Goal: Task Accomplishment & Management: Manage account settings

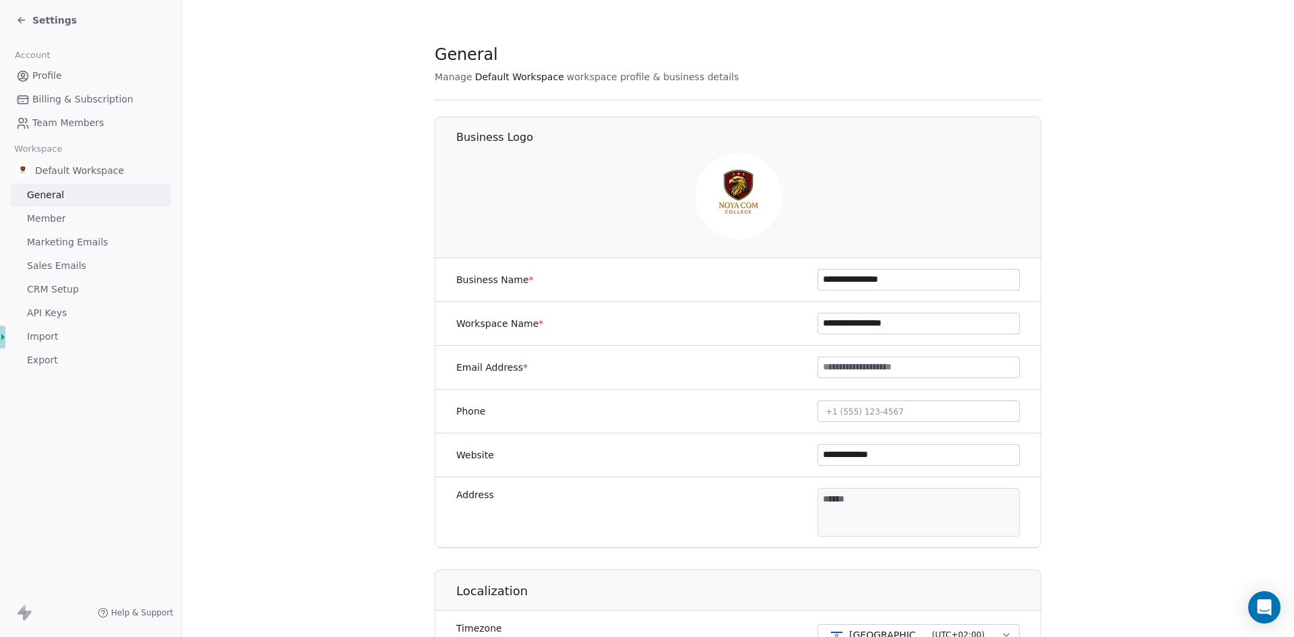
click at [43, 76] on span "Profile" at bounding box center [47, 76] width 30 height 14
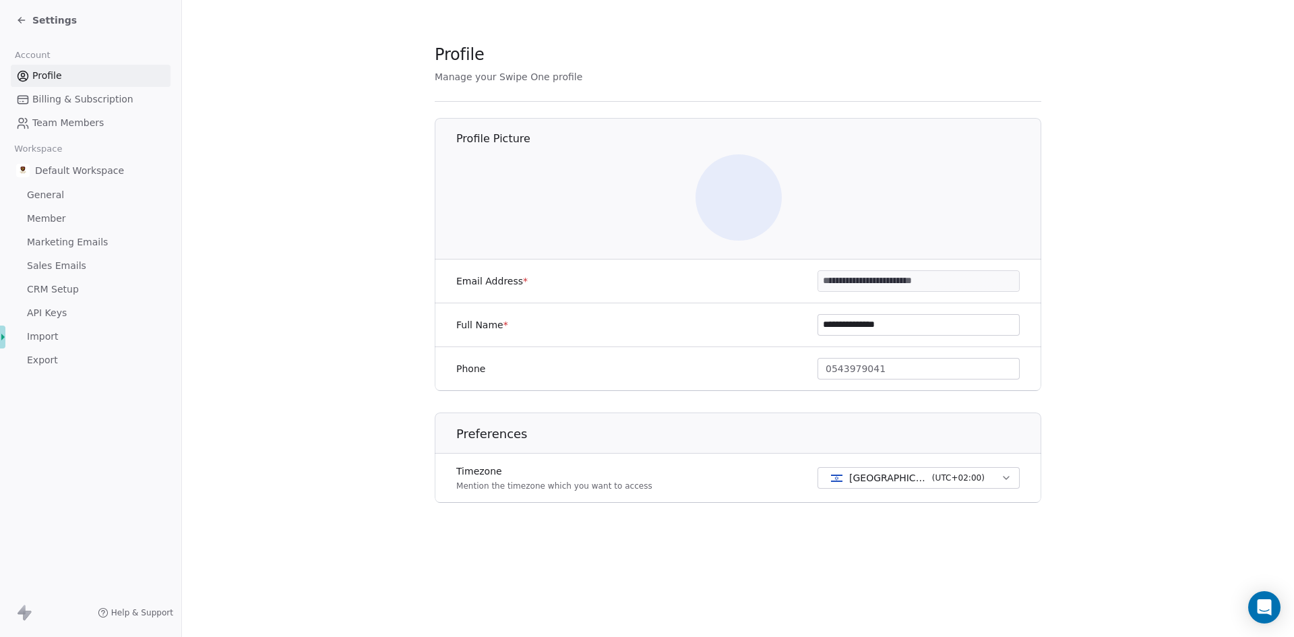
click at [25, 19] on icon at bounding box center [21, 20] width 11 height 11
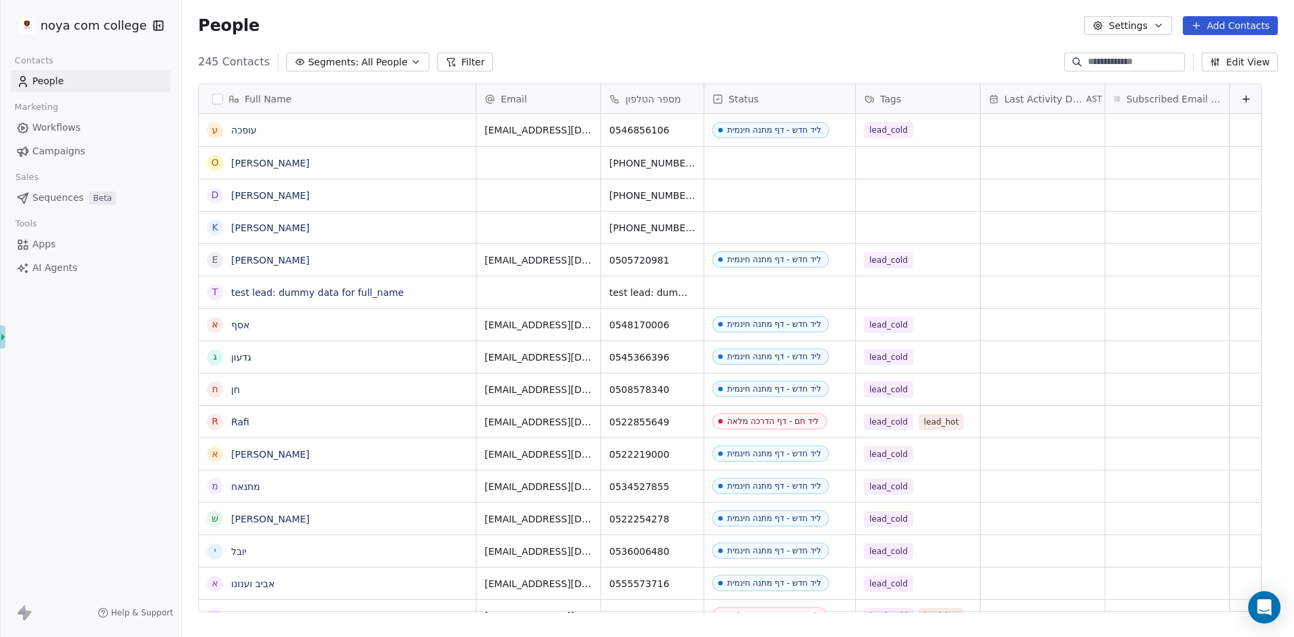
scroll to position [550, 1102]
click at [258, 162] on link "[PERSON_NAME]" at bounding box center [270, 163] width 78 height 11
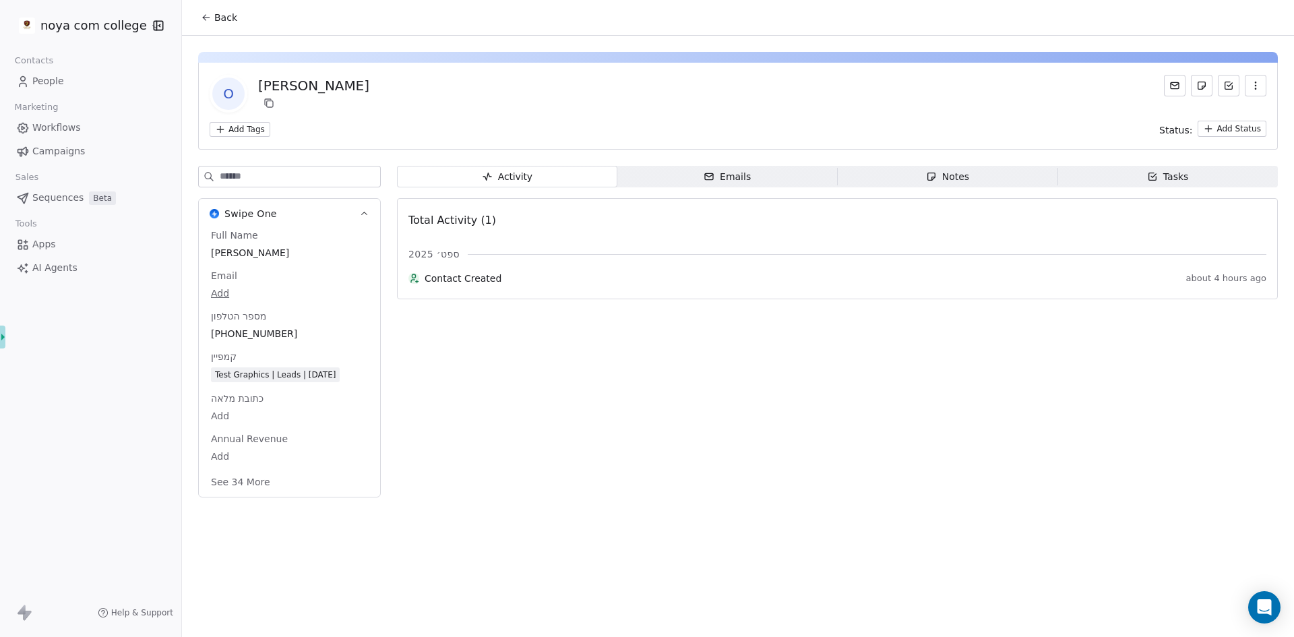
click at [200, 23] on button "Back" at bounding box center [219, 17] width 53 height 24
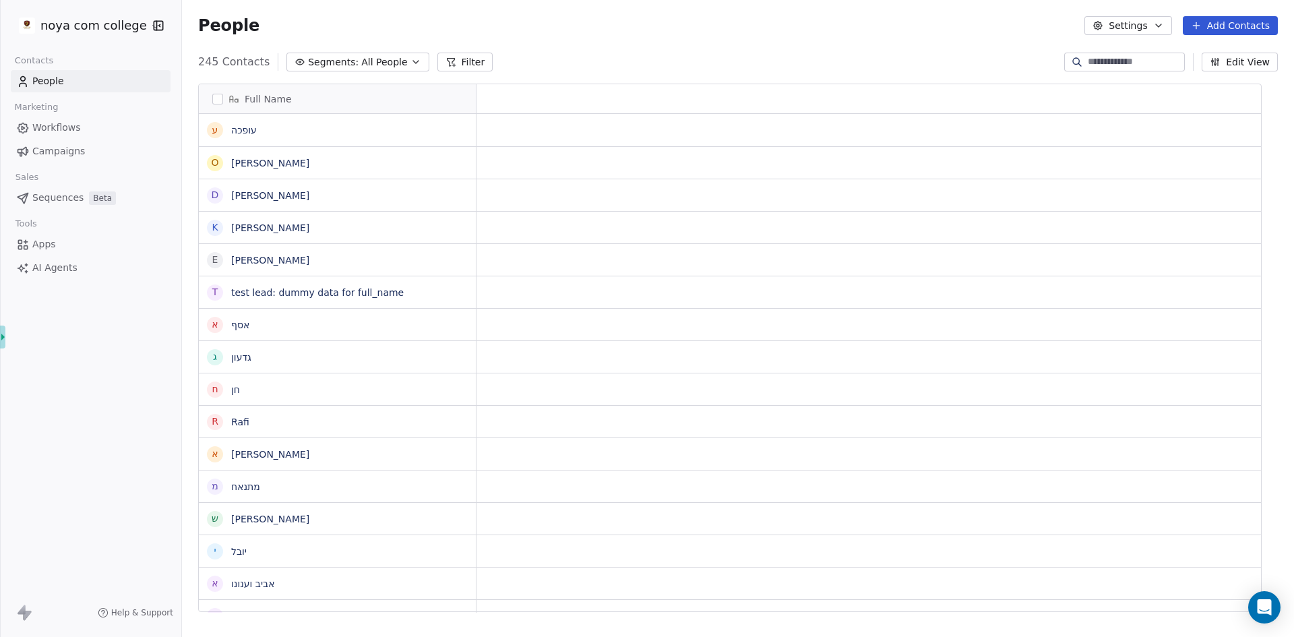
scroll to position [11, 11]
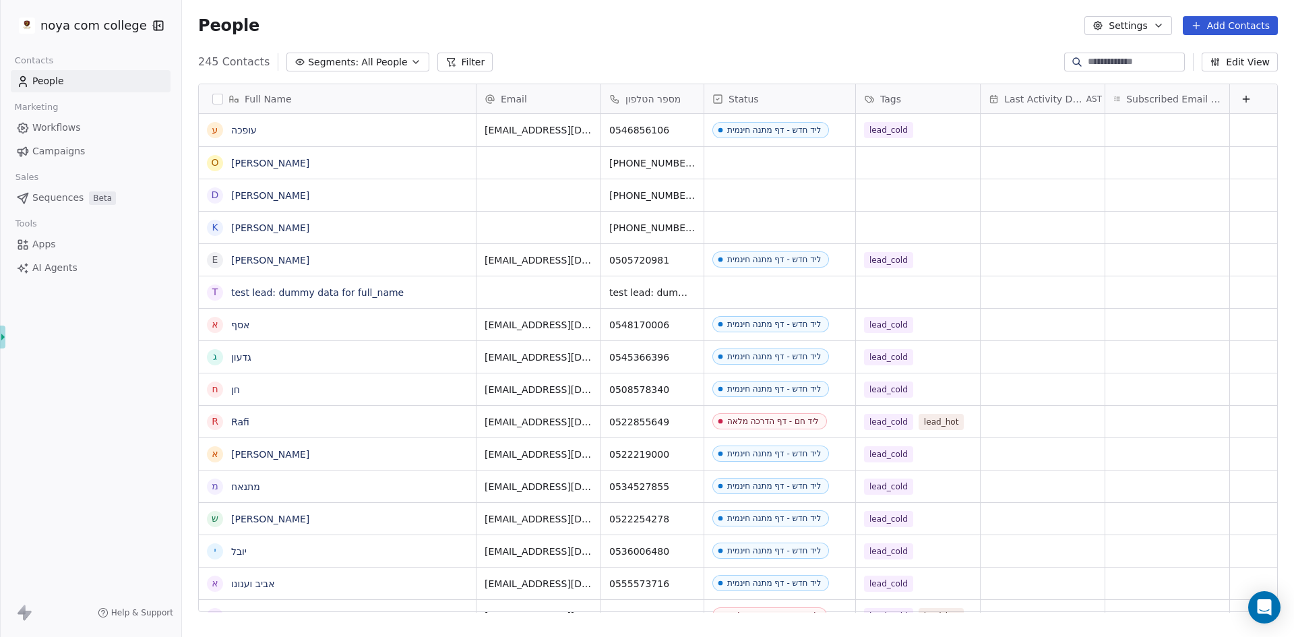
click at [1240, 67] on button "Edit View" at bounding box center [1240, 62] width 76 height 19
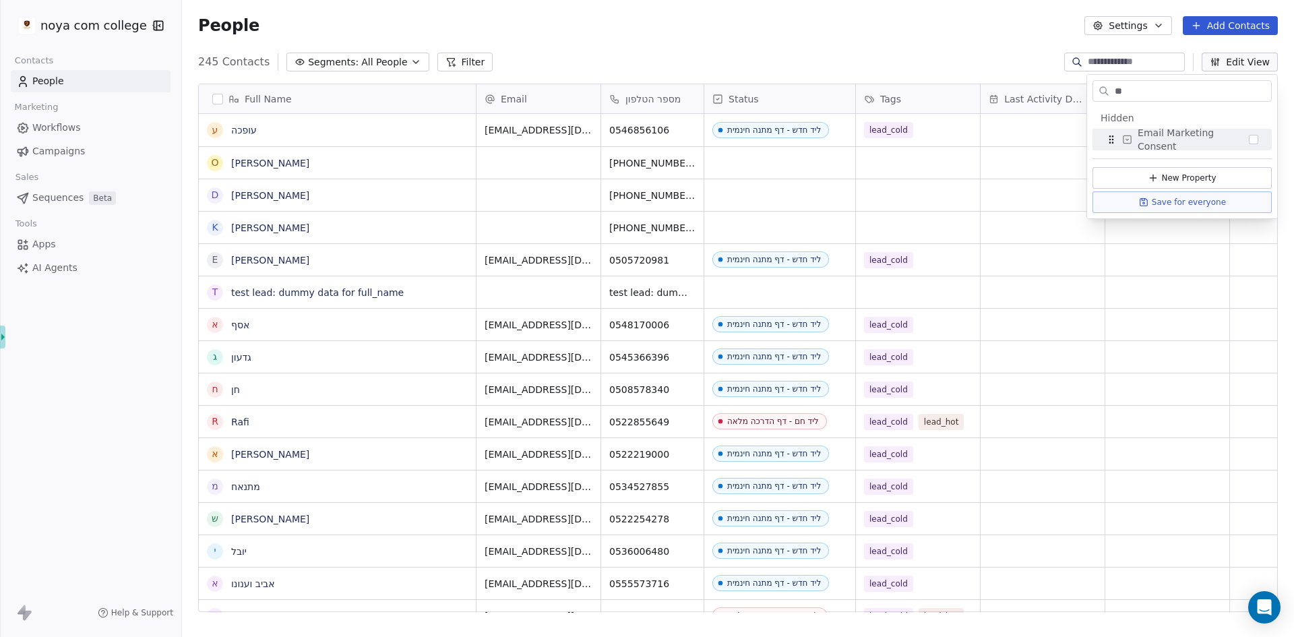
type input "*"
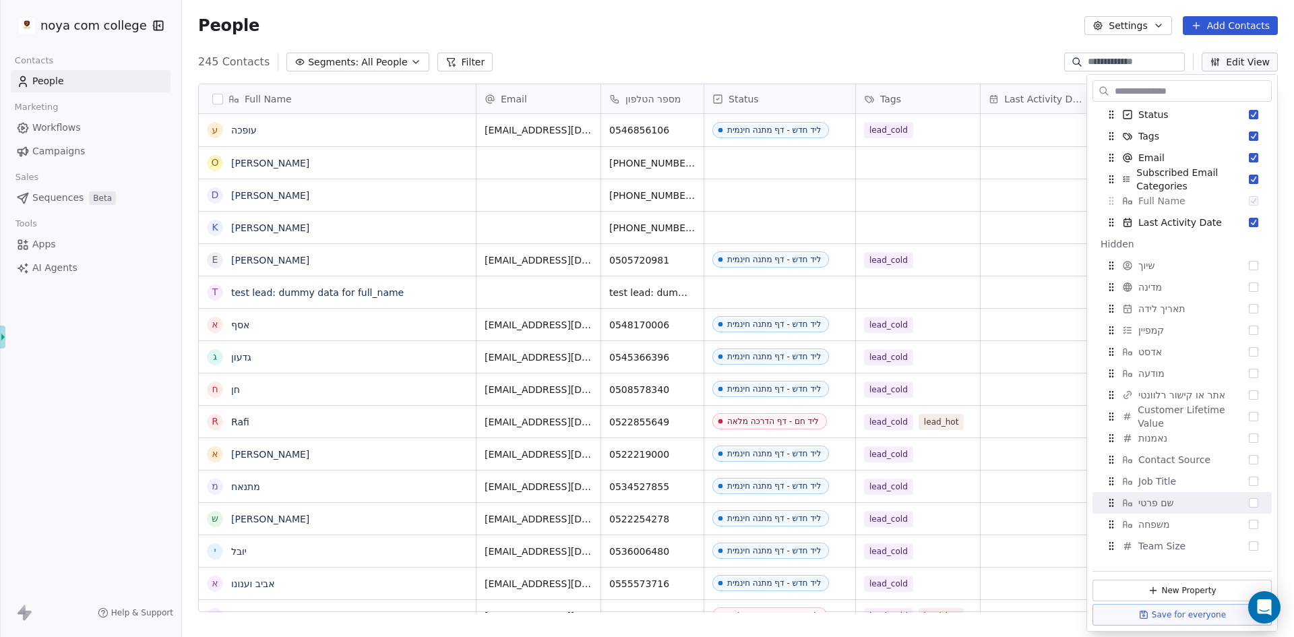
scroll to position [32, 0]
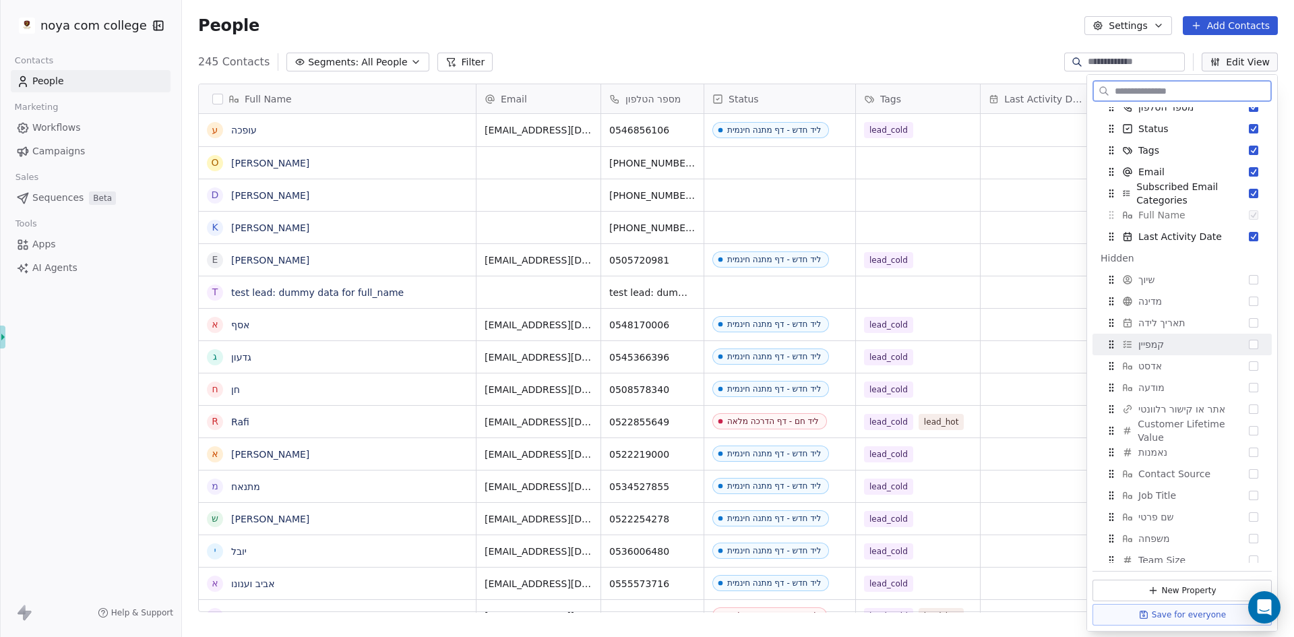
click at [1249, 347] on button "Suggestions" at bounding box center [1253, 344] width 9 height 9
click at [1182, 611] on button "Save for everyone" at bounding box center [1182, 615] width 179 height 22
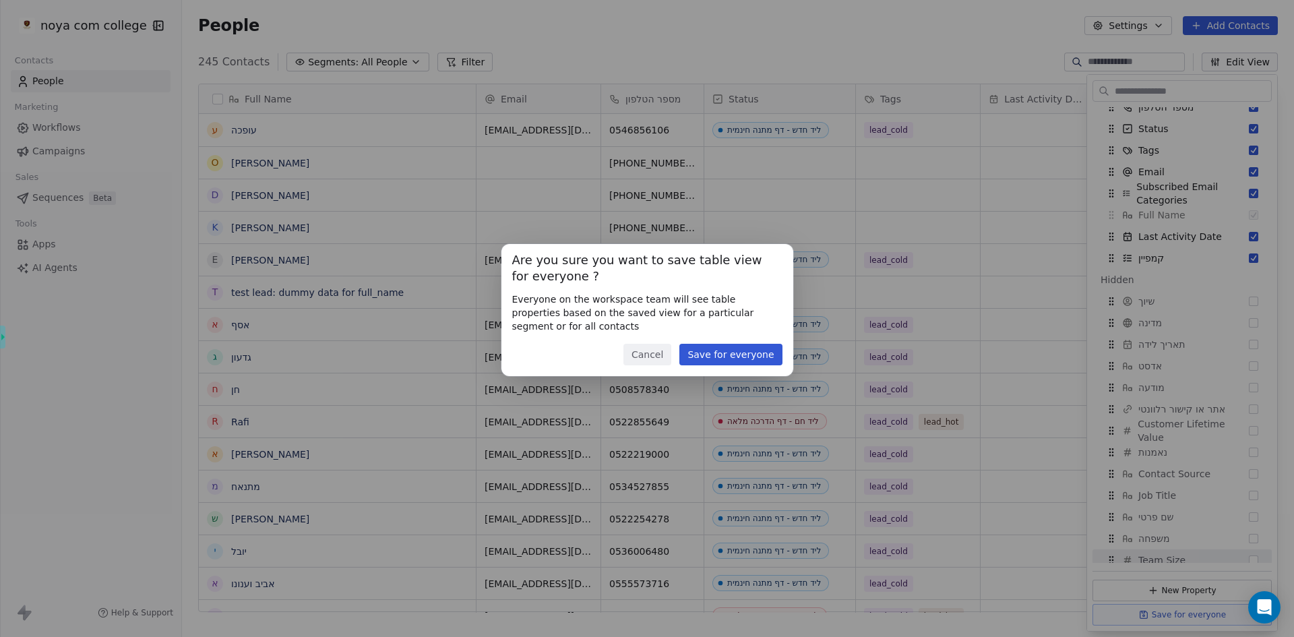
click at [748, 353] on button "Save for everyone" at bounding box center [731, 355] width 102 height 22
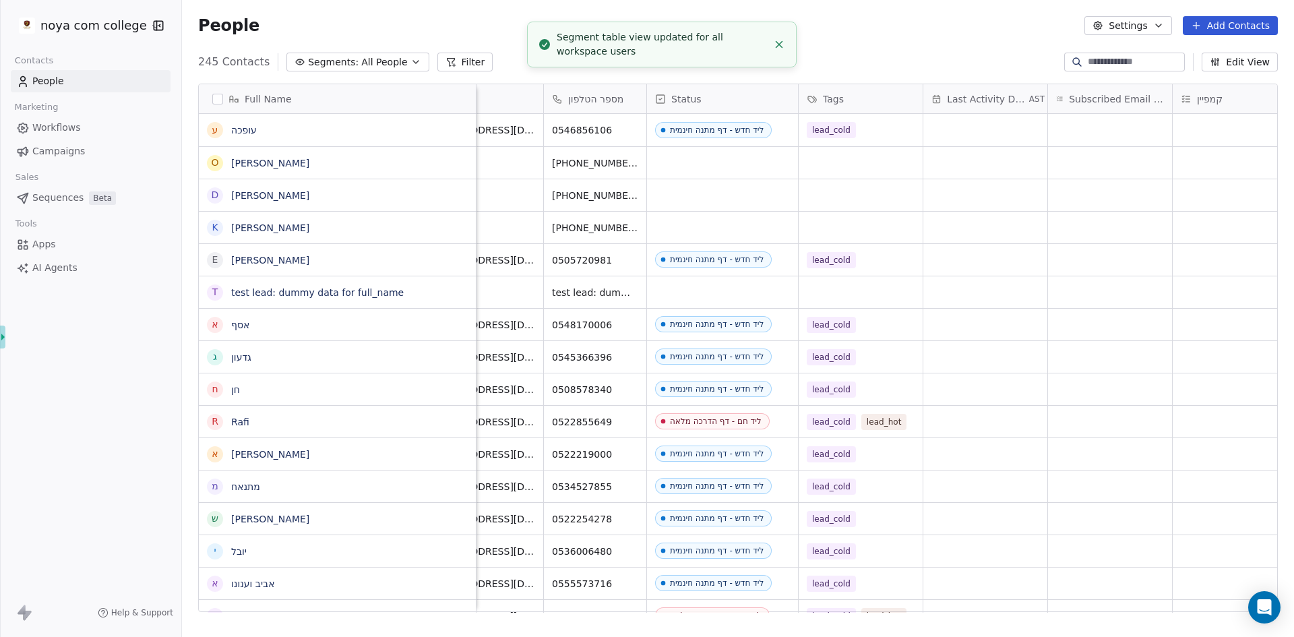
scroll to position [0, 120]
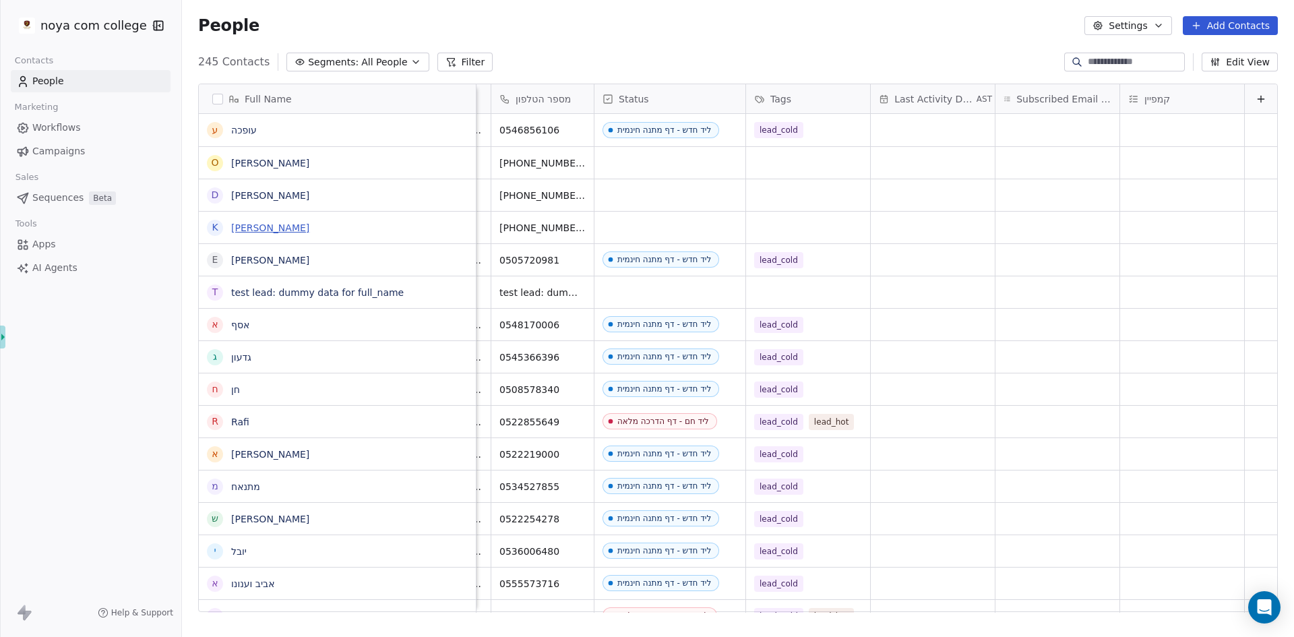
click at [262, 224] on link "[PERSON_NAME]" at bounding box center [270, 227] width 78 height 11
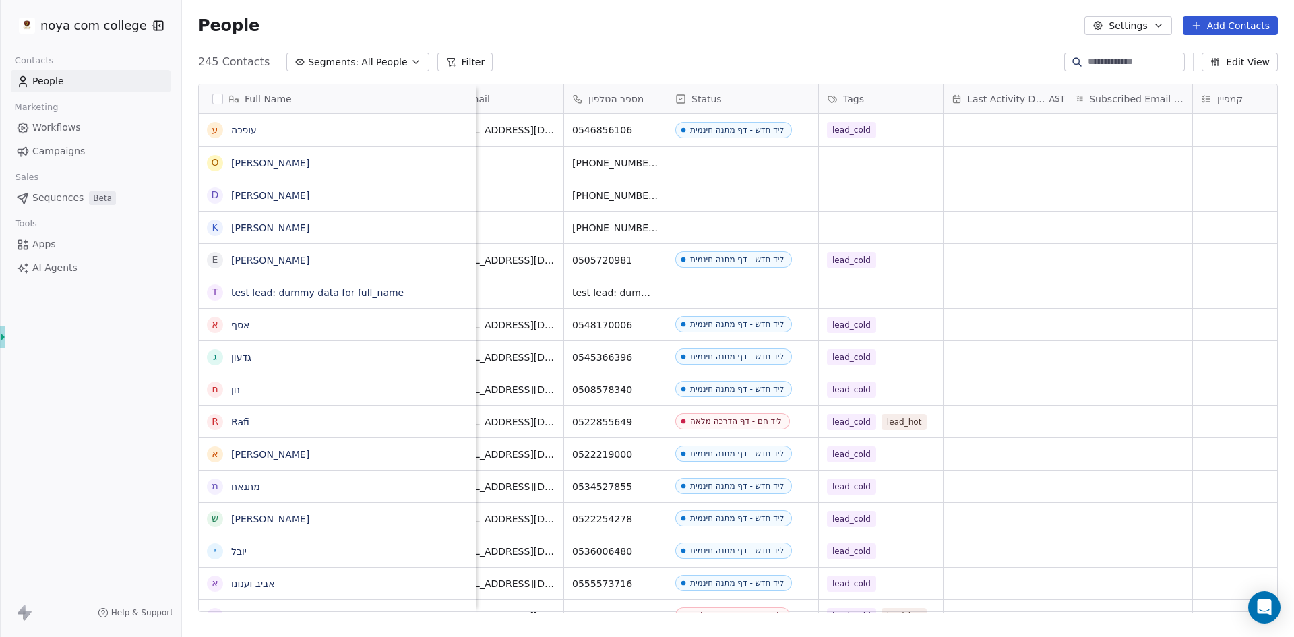
scroll to position [0, 120]
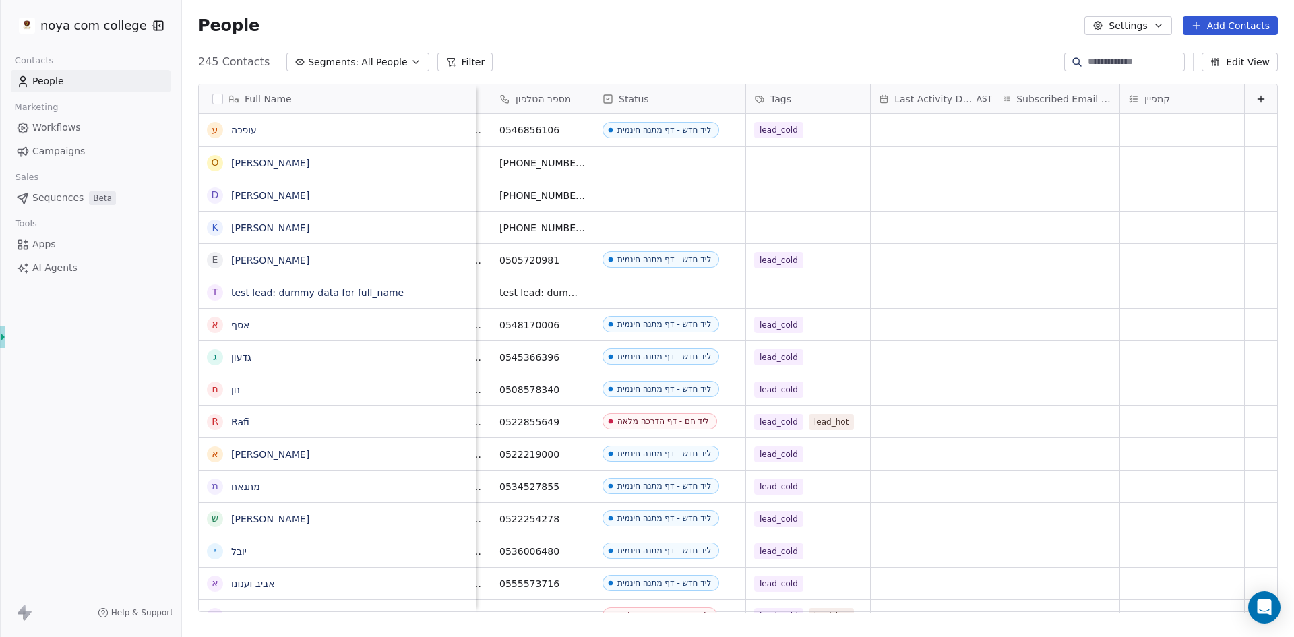
click at [1232, 63] on button "Edit View" at bounding box center [1240, 62] width 76 height 19
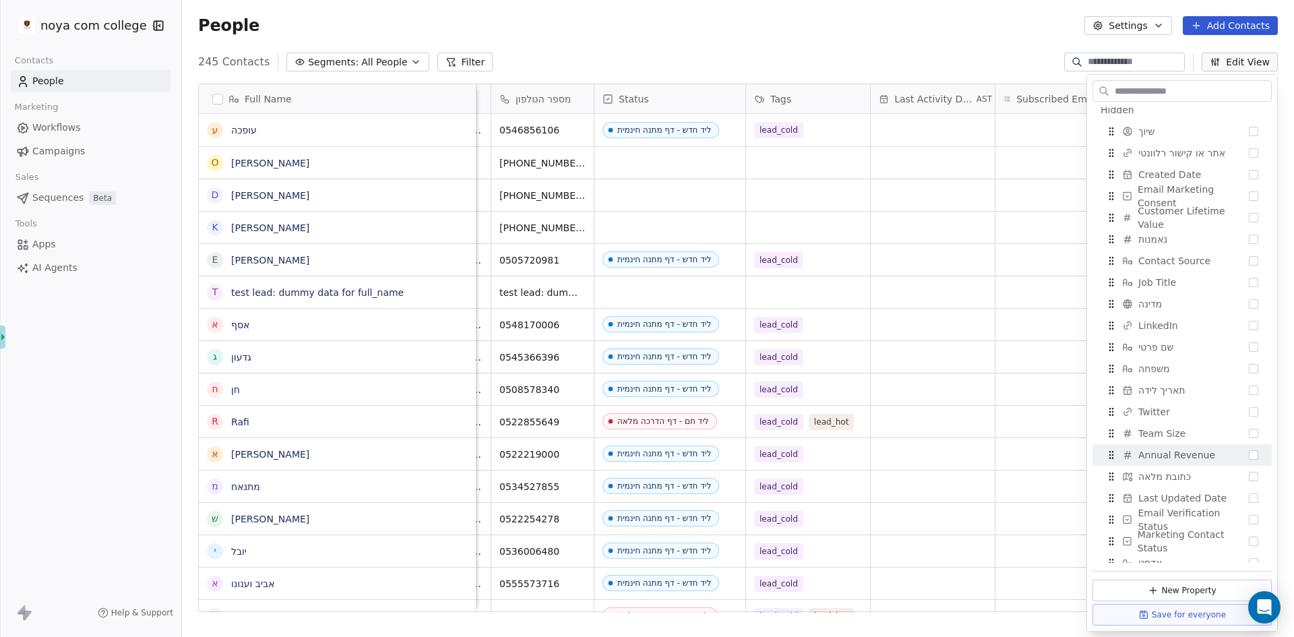
scroll to position [235, 0]
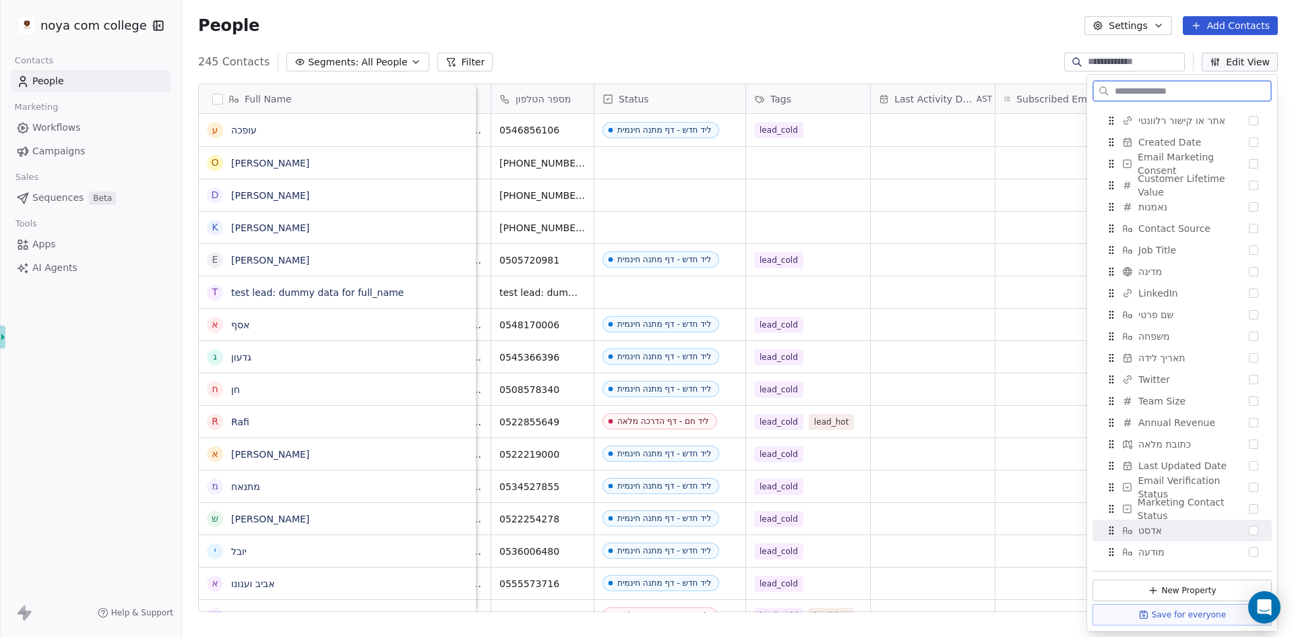
click at [1249, 533] on button "Suggestions" at bounding box center [1253, 530] width 9 height 9
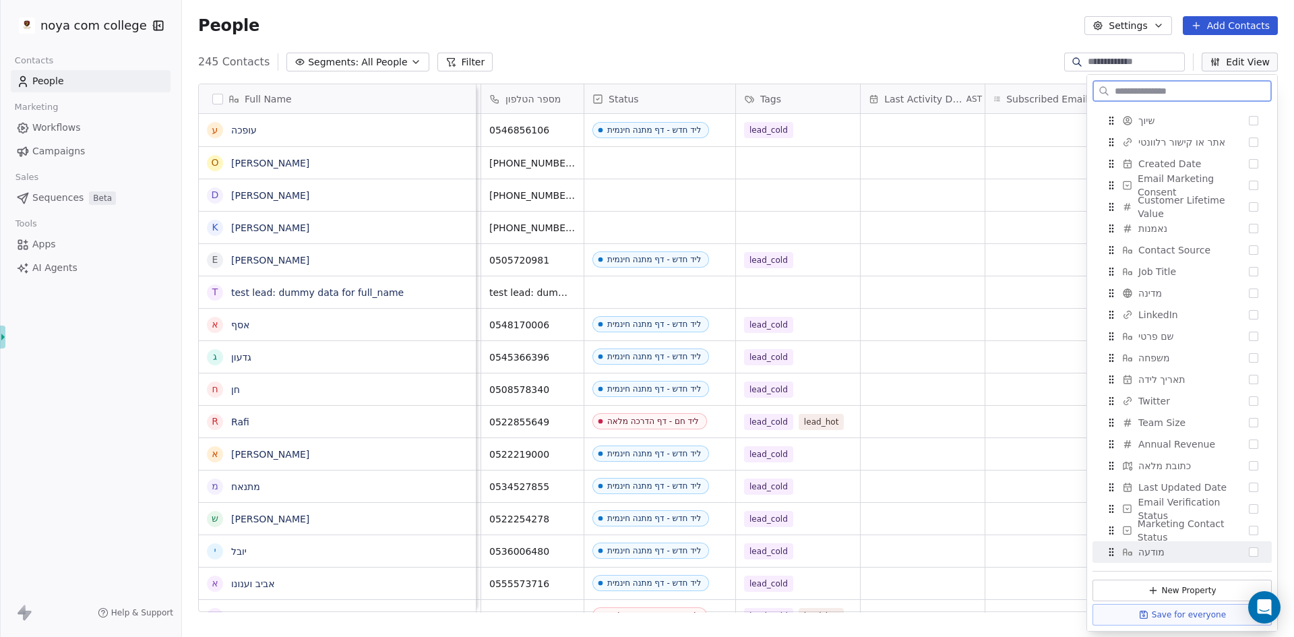
click at [1249, 553] on button "Suggestions" at bounding box center [1253, 551] width 9 height 9
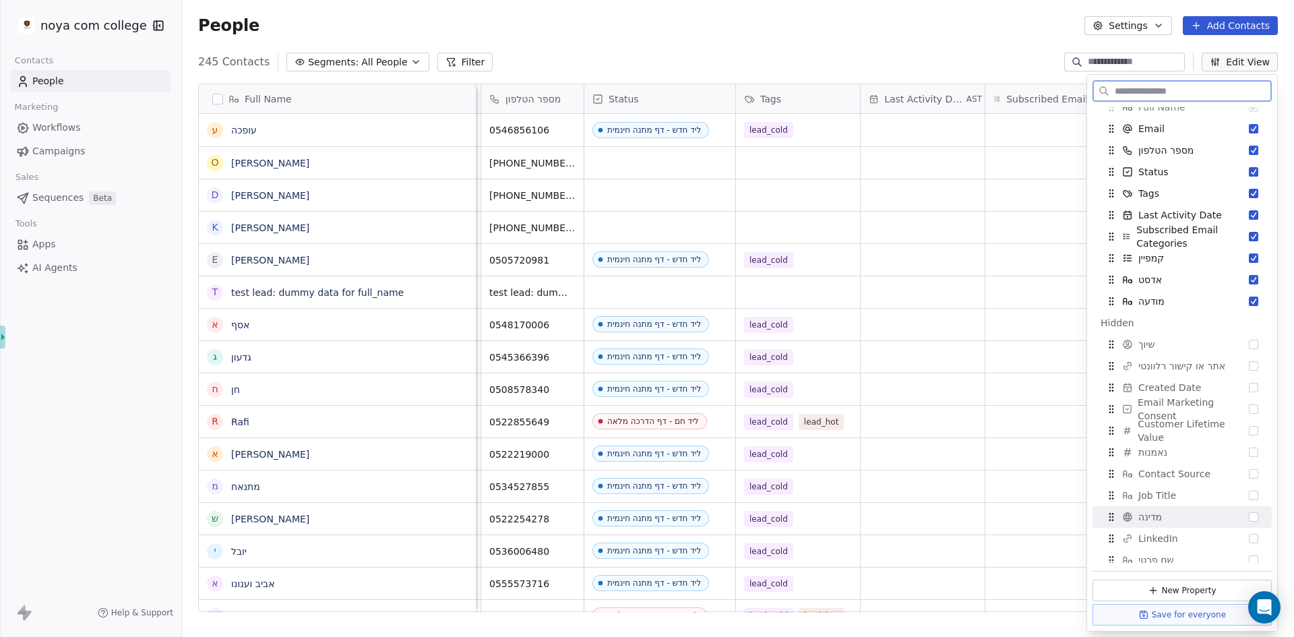
scroll to position [0, 0]
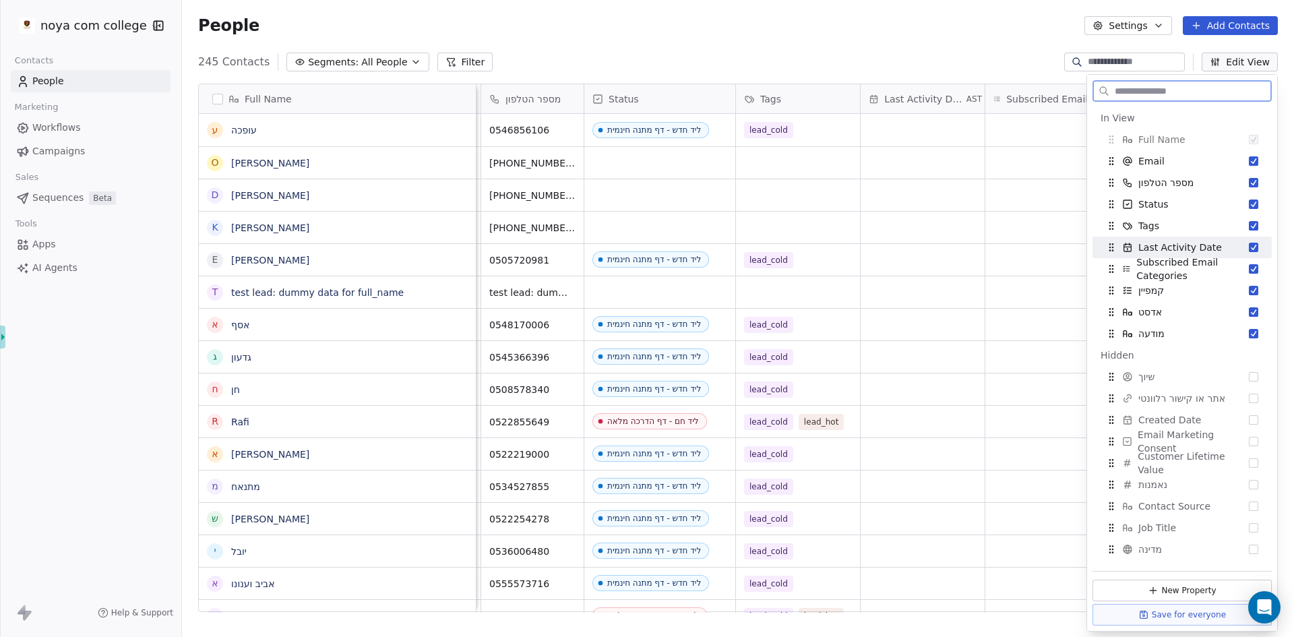
click at [1249, 248] on button "Suggestions" at bounding box center [1253, 247] width 9 height 9
click at [1249, 247] on button "Suggestions" at bounding box center [1253, 247] width 9 height 9
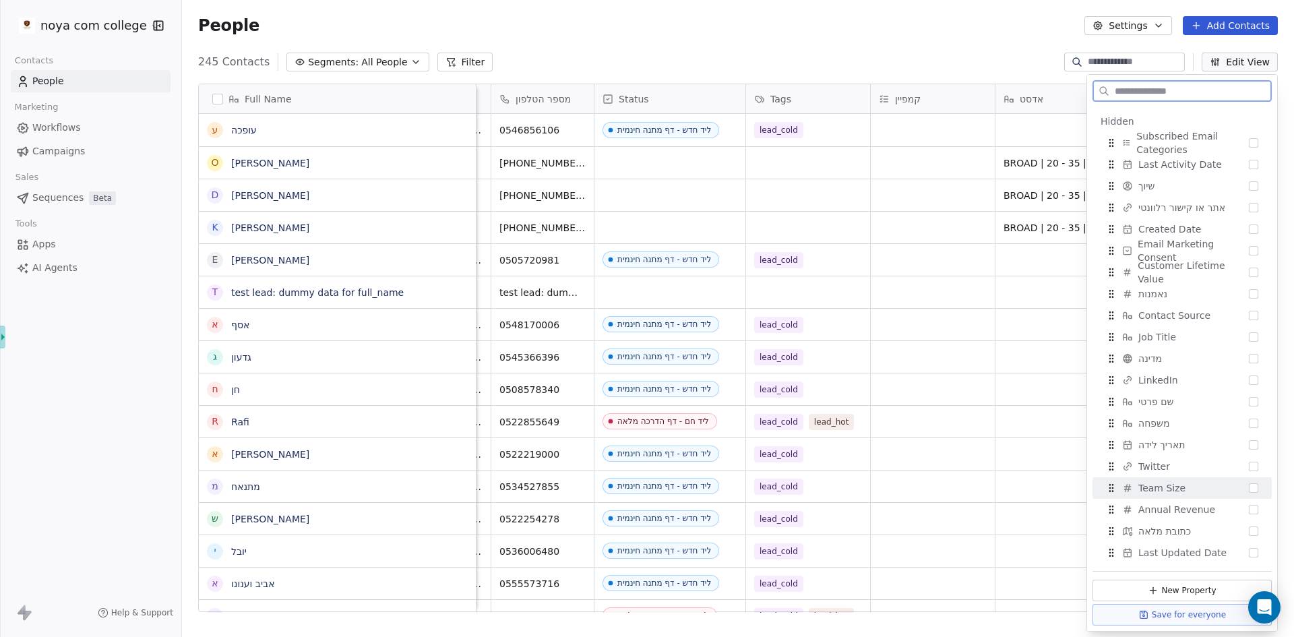
scroll to position [167, 0]
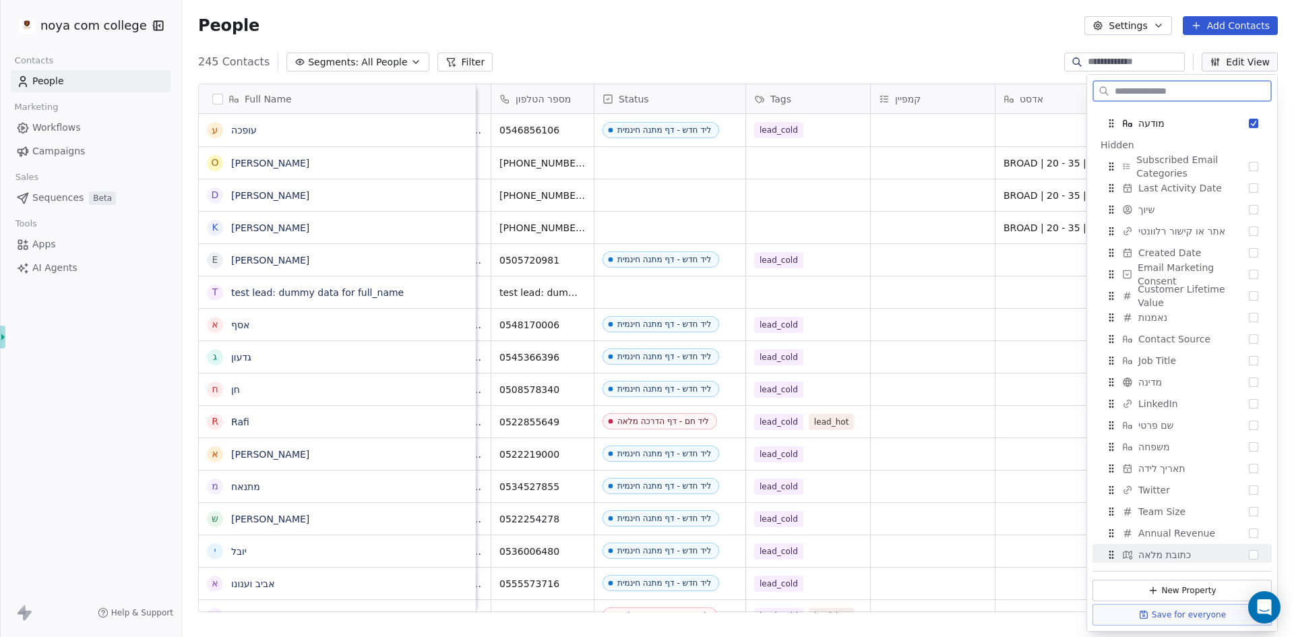
click at [1162, 623] on button "Save for everyone" at bounding box center [1182, 615] width 179 height 22
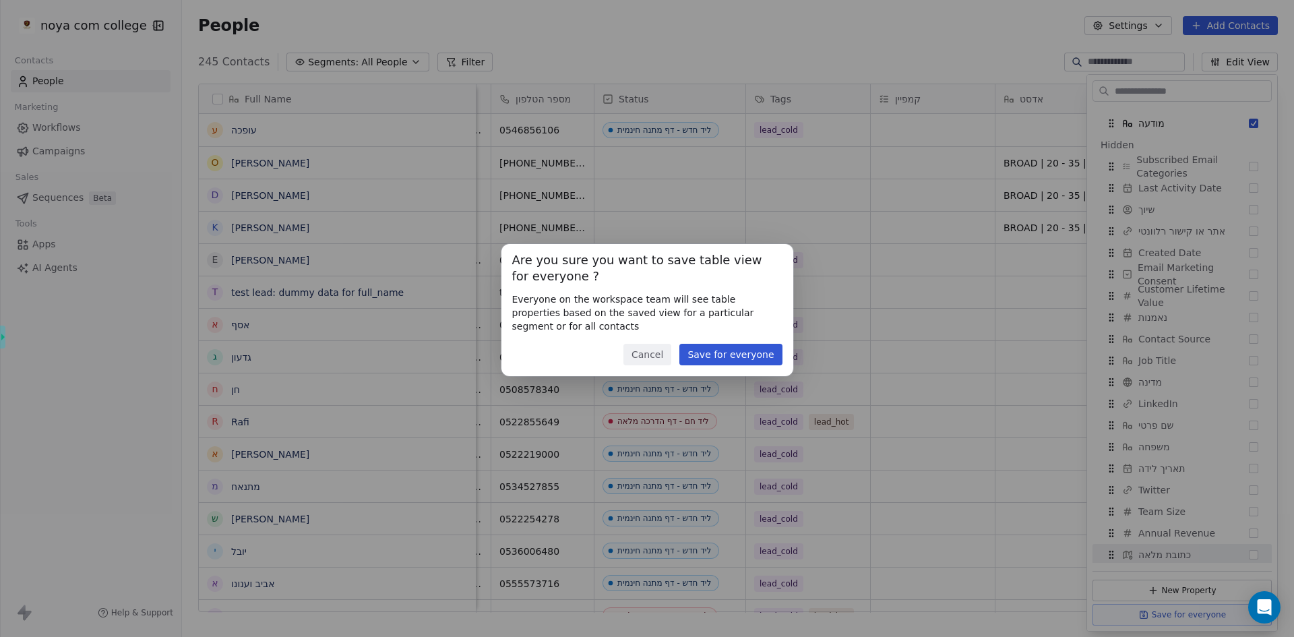
click at [713, 355] on button "Save for everyone" at bounding box center [731, 355] width 102 height 22
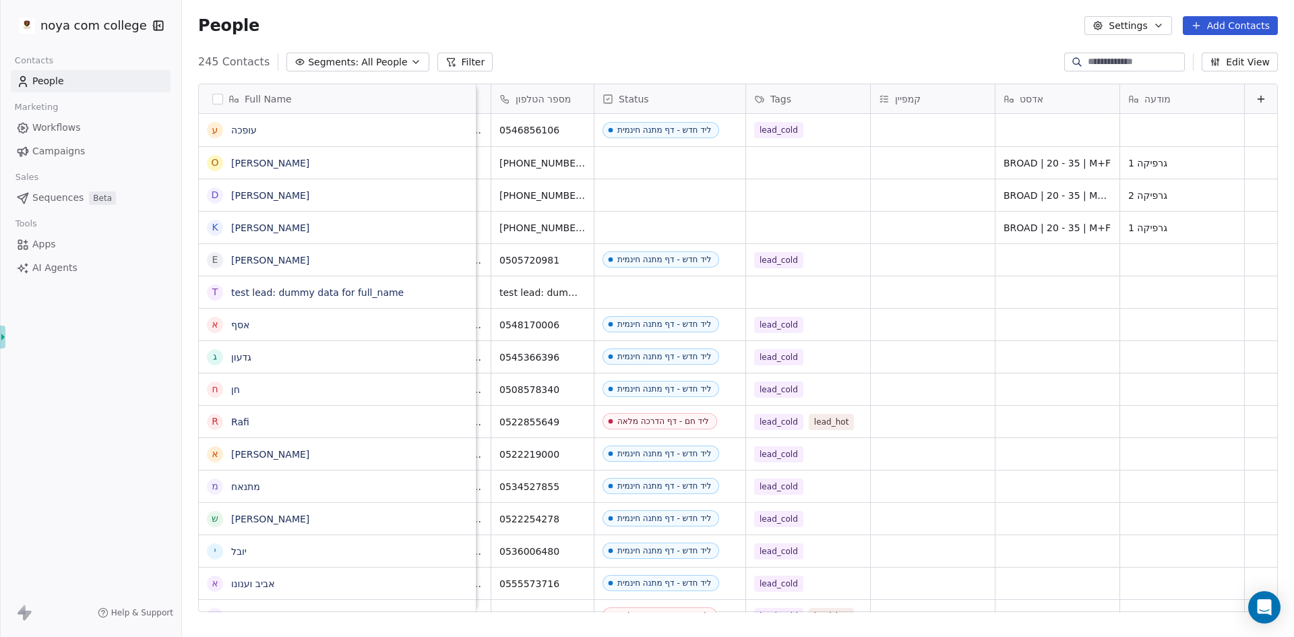
scroll to position [0, 0]
